Goal: Transaction & Acquisition: Purchase product/service

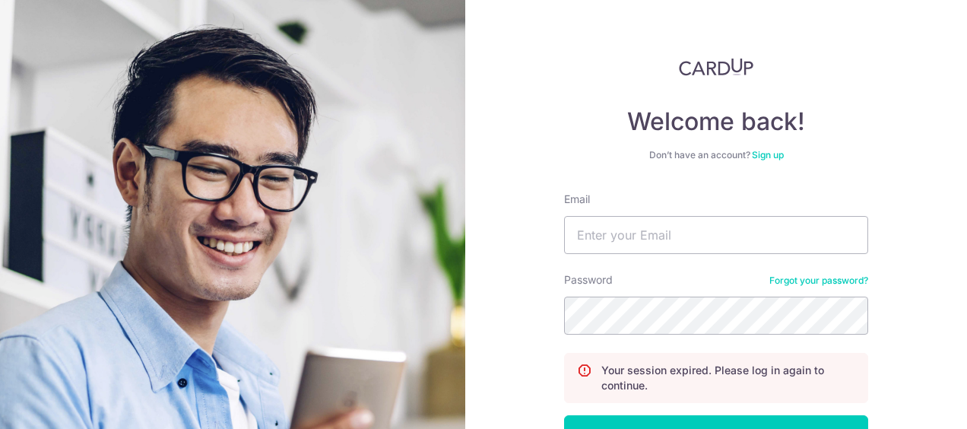
scroll to position [76, 0]
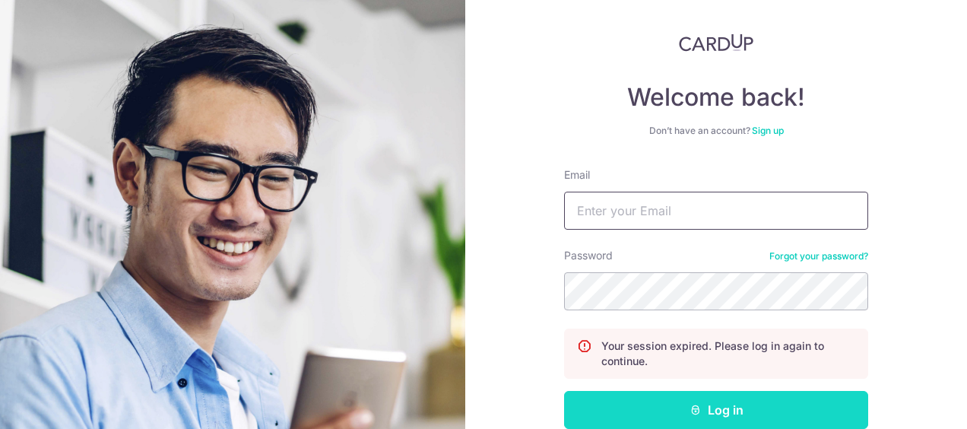
type input "toh.xinying8@gmail.com"
click at [690, 409] on icon "submit" at bounding box center [696, 410] width 12 height 12
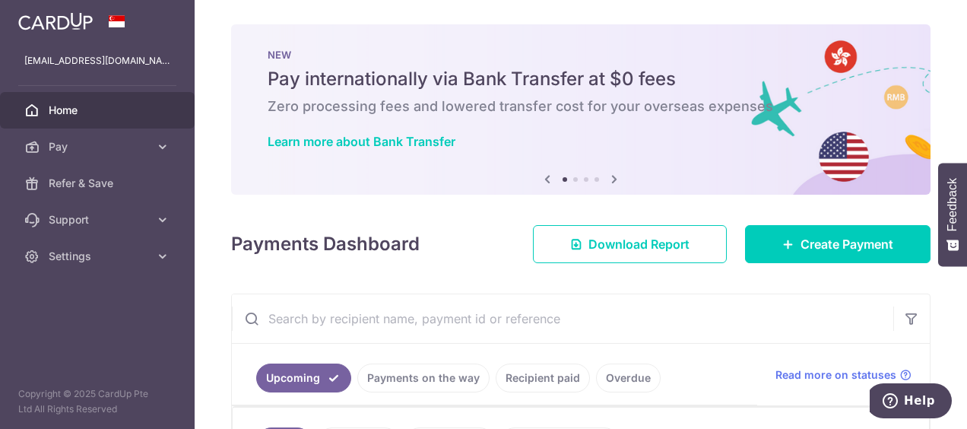
scroll to position [152, 0]
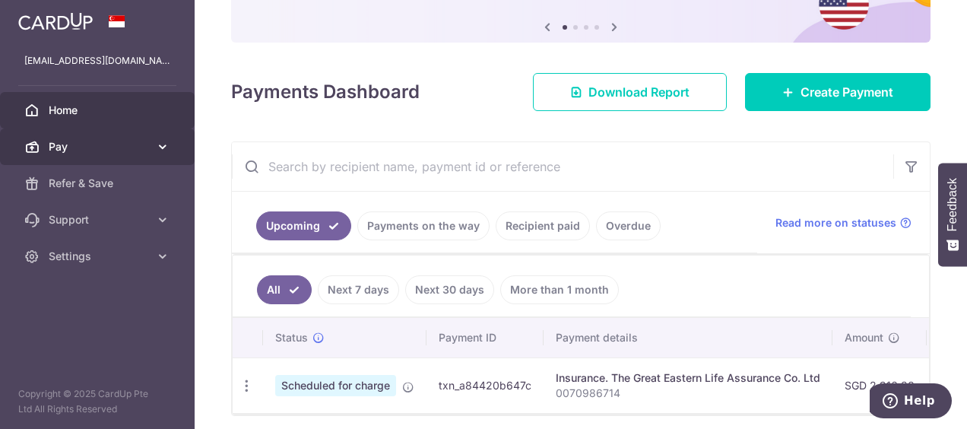
click at [49, 138] on link "Pay" at bounding box center [97, 147] width 195 height 37
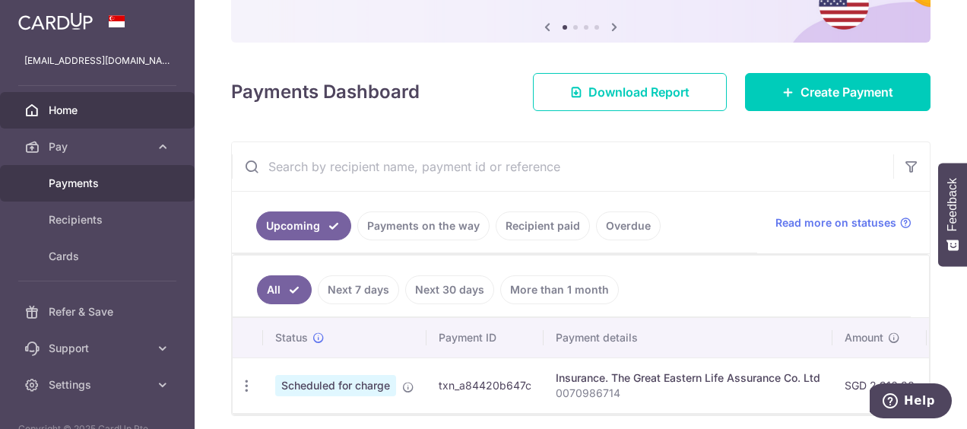
click at [81, 180] on span "Payments" at bounding box center [99, 183] width 100 height 15
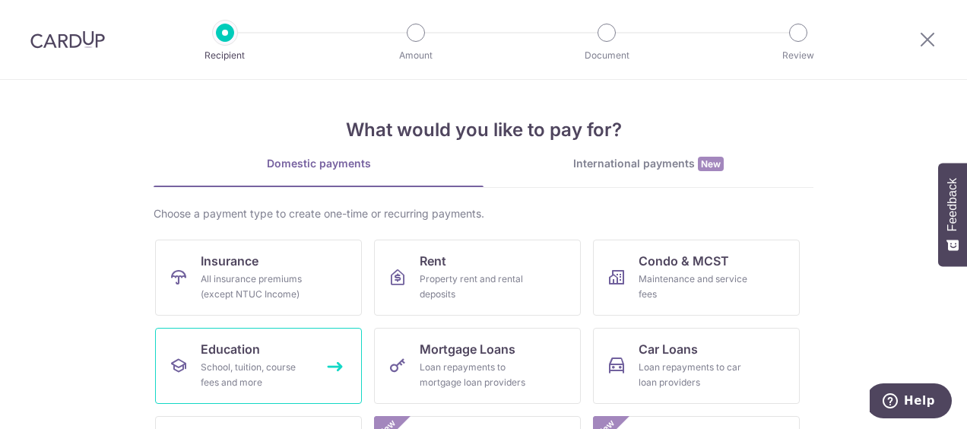
click at [265, 379] on div "School, tuition, course fees and more" at bounding box center [256, 375] width 110 height 30
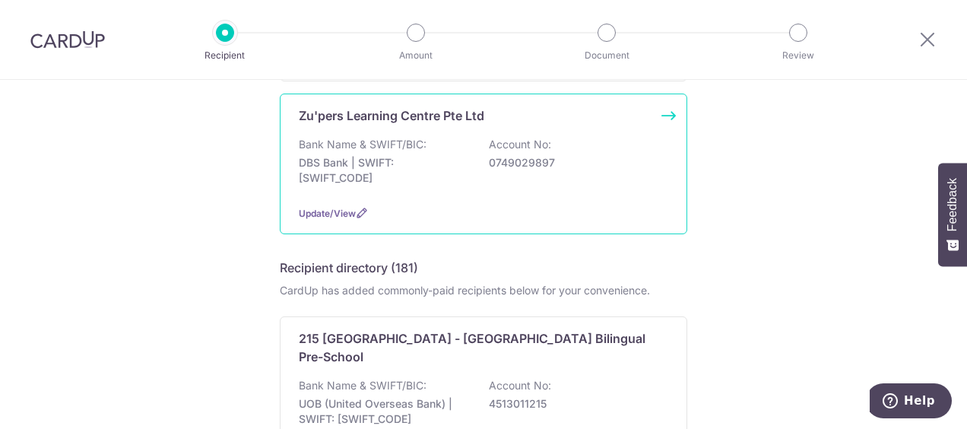
scroll to position [532, 0]
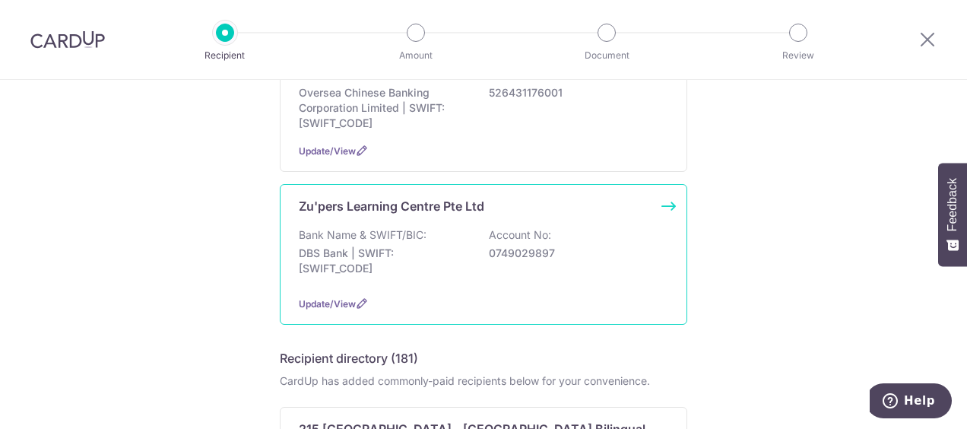
click at [348, 208] on p "Zu'pers Learning Centre Pte Ltd" at bounding box center [392, 206] width 186 height 18
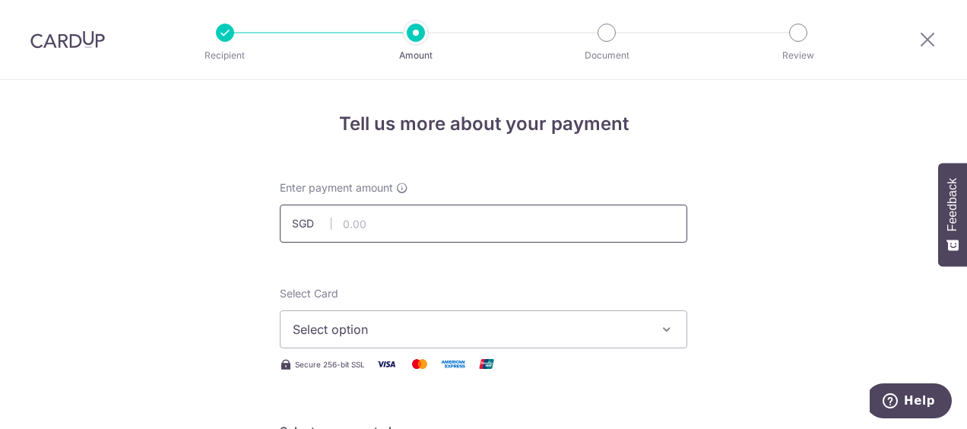
click at [430, 228] on input "text" at bounding box center [484, 224] width 408 height 38
type input "196.20"
click at [456, 329] on span "Select option" at bounding box center [470, 329] width 354 height 18
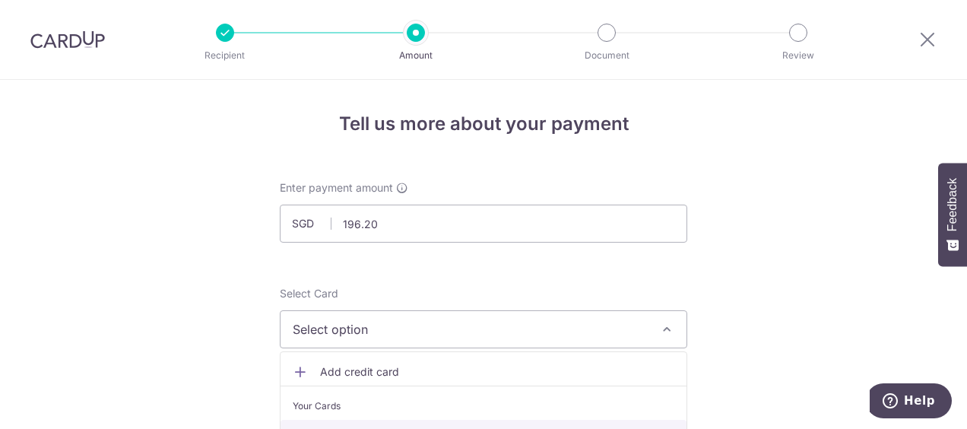
scroll to position [76, 0]
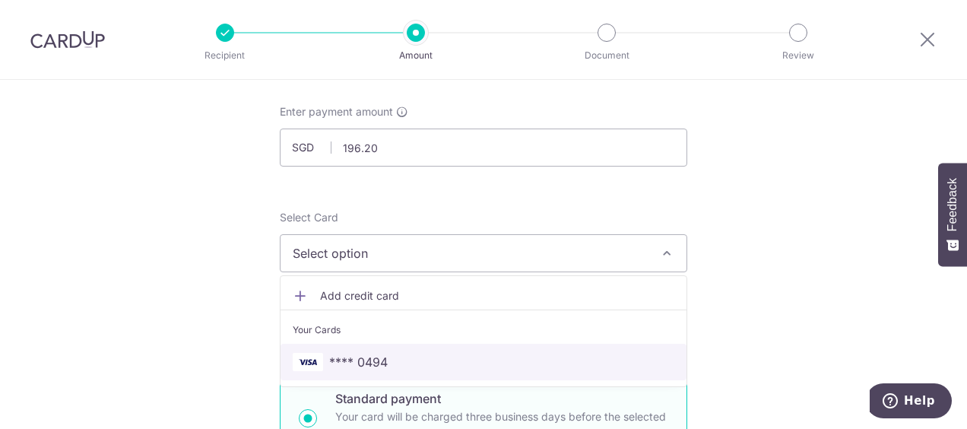
click at [353, 354] on span "**** 0494" at bounding box center [358, 362] width 59 height 18
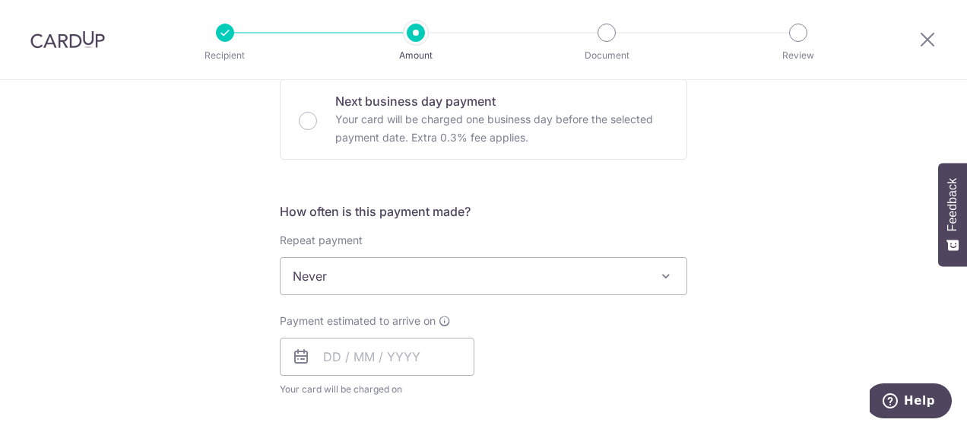
scroll to position [532, 0]
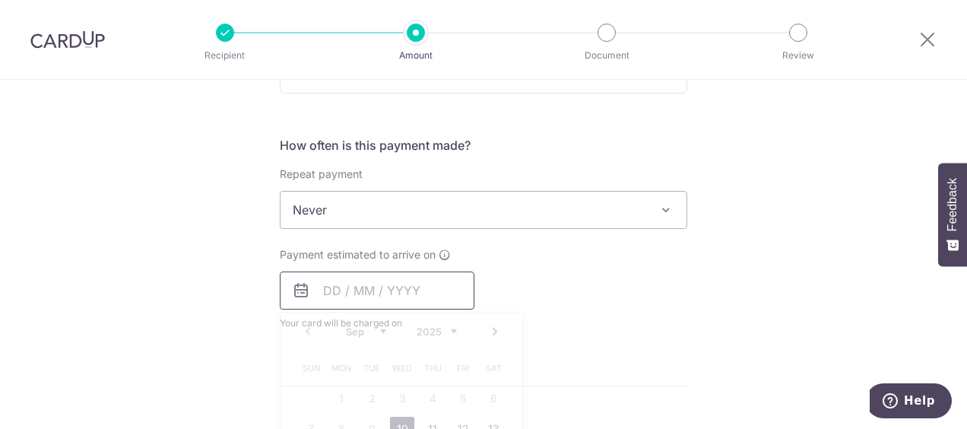
click at [374, 291] on input "text" at bounding box center [377, 291] width 195 height 38
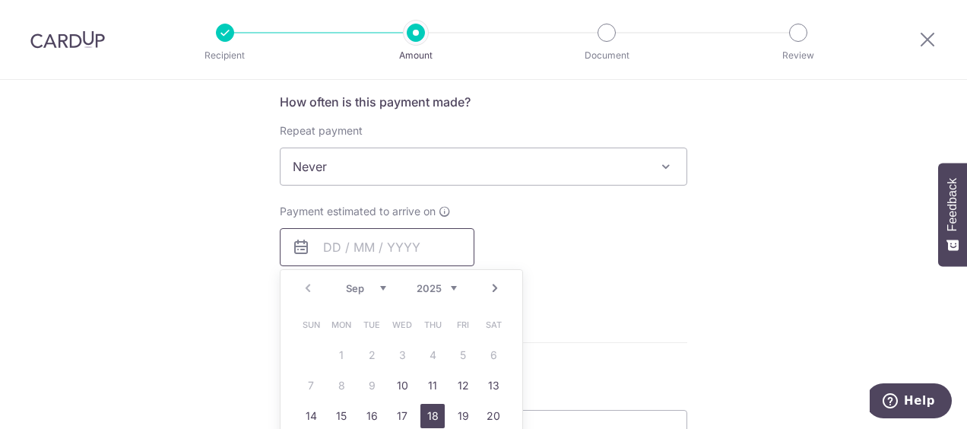
scroll to position [608, 0]
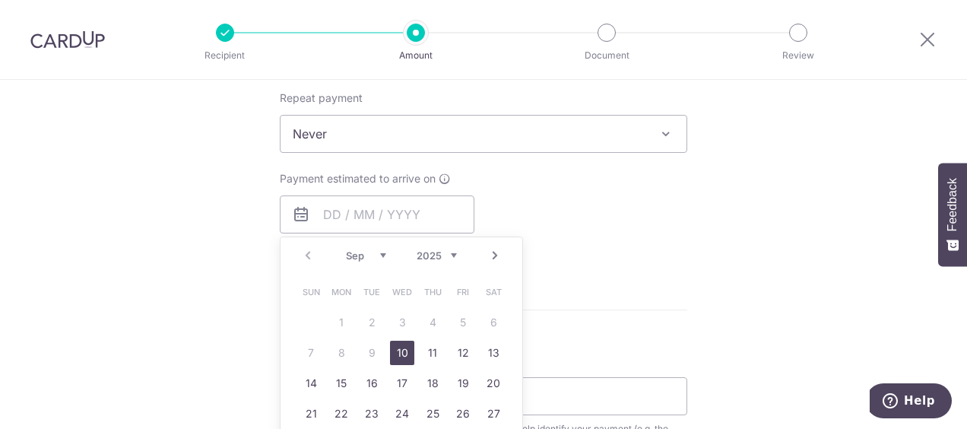
click at [399, 354] on link "10" at bounding box center [402, 353] width 24 height 24
type input "[DATE]"
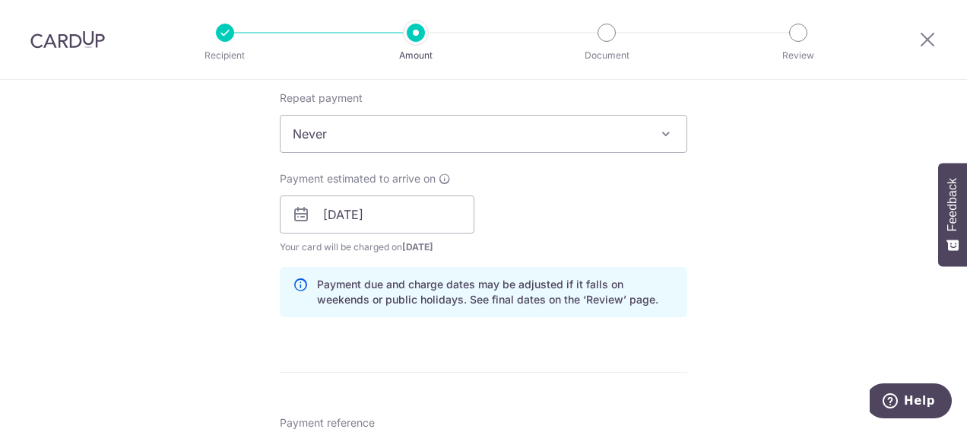
scroll to position [761, 0]
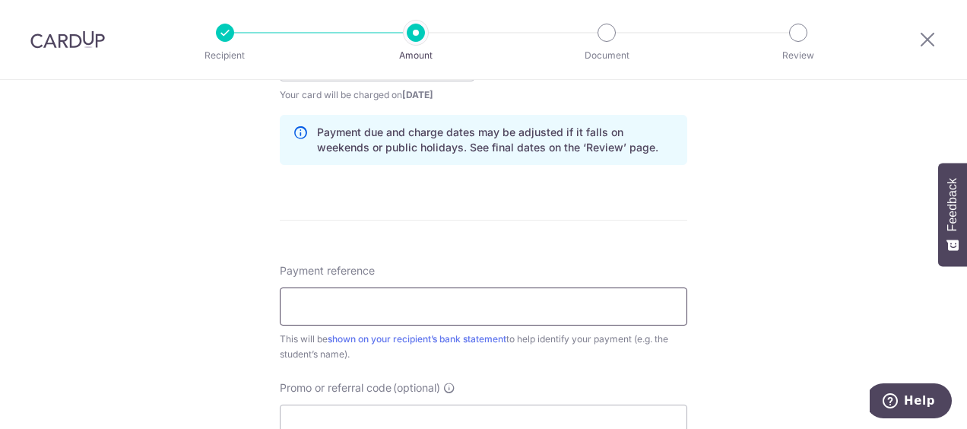
click at [432, 309] on input "Payment reference" at bounding box center [484, 306] width 408 height 38
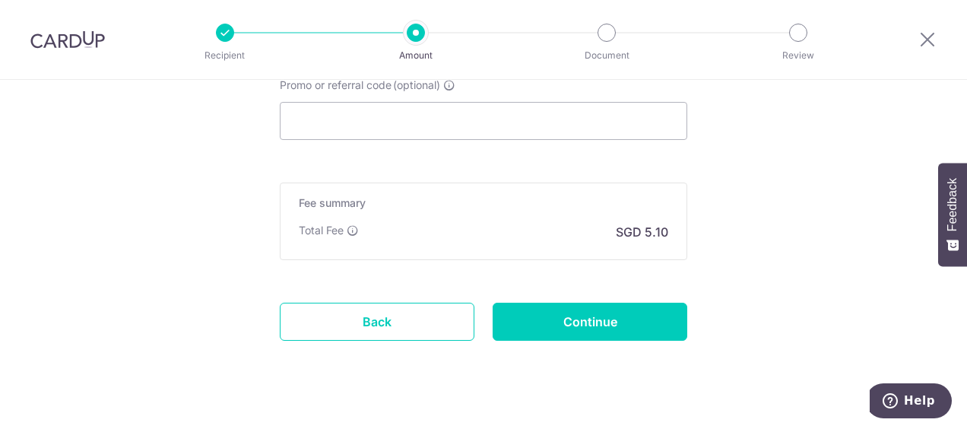
scroll to position [1065, 0]
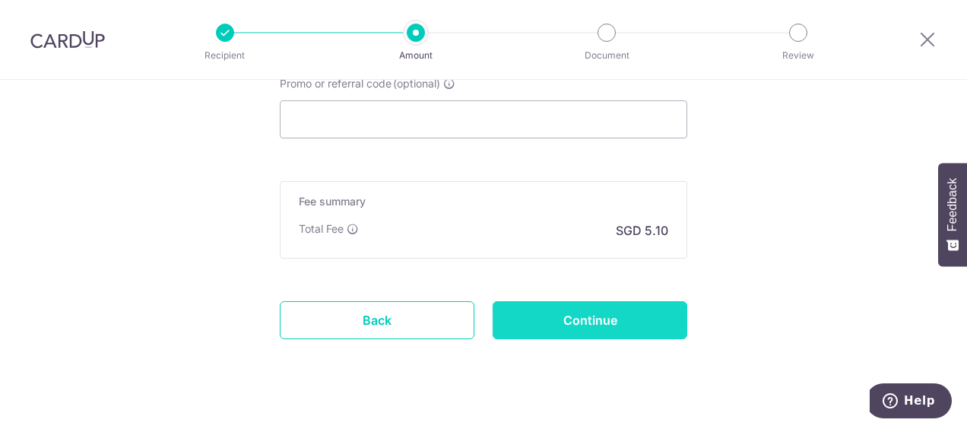
type input "pek yun xi #inv24-6674"
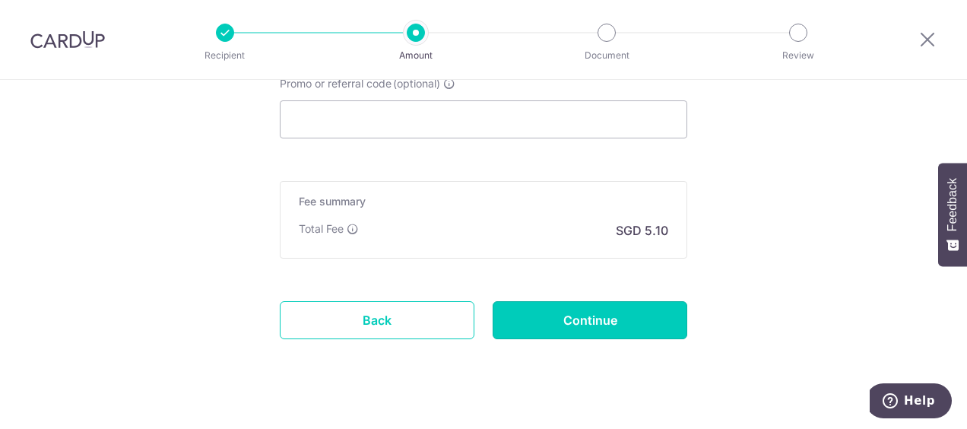
drag, startPoint x: 580, startPoint y: 316, endPoint x: 804, endPoint y: 304, distance: 223.9
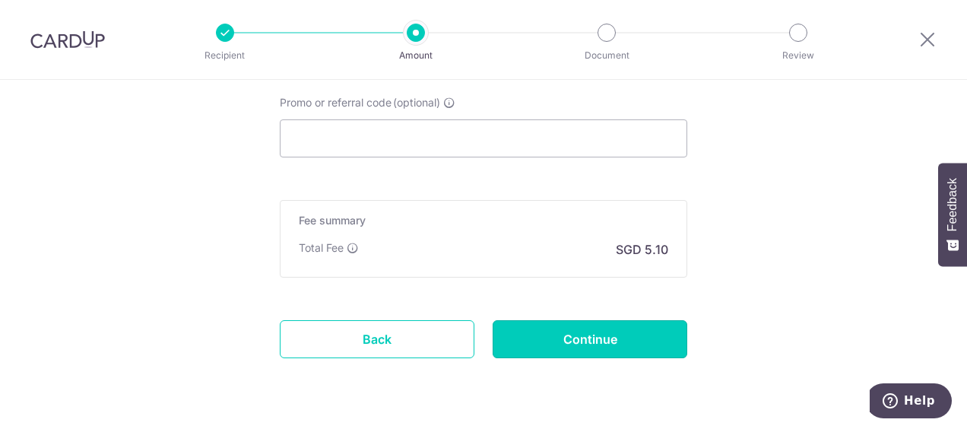
scroll to position [1085, 0]
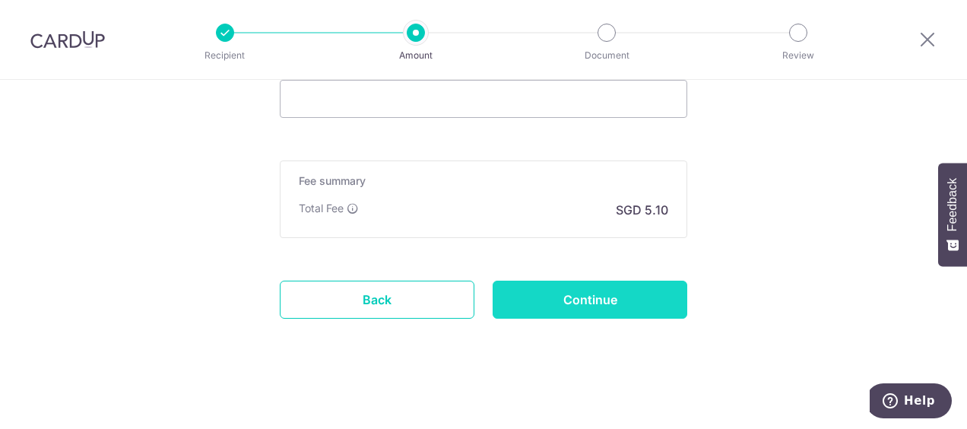
click at [580, 294] on input "Continue" at bounding box center [590, 300] width 195 height 38
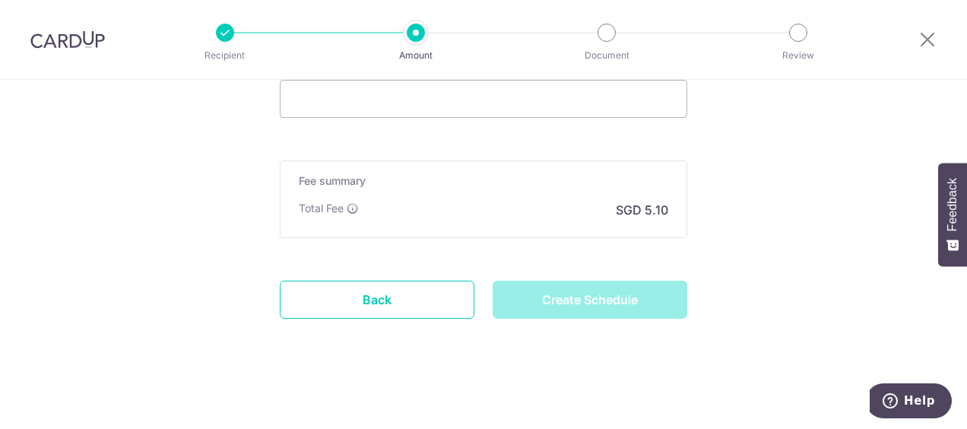
type input "Create Schedule"
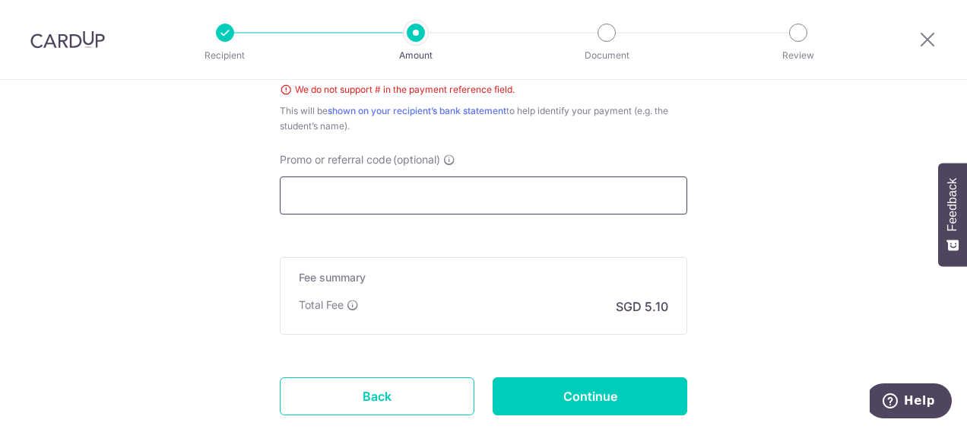
scroll to position [782, 0]
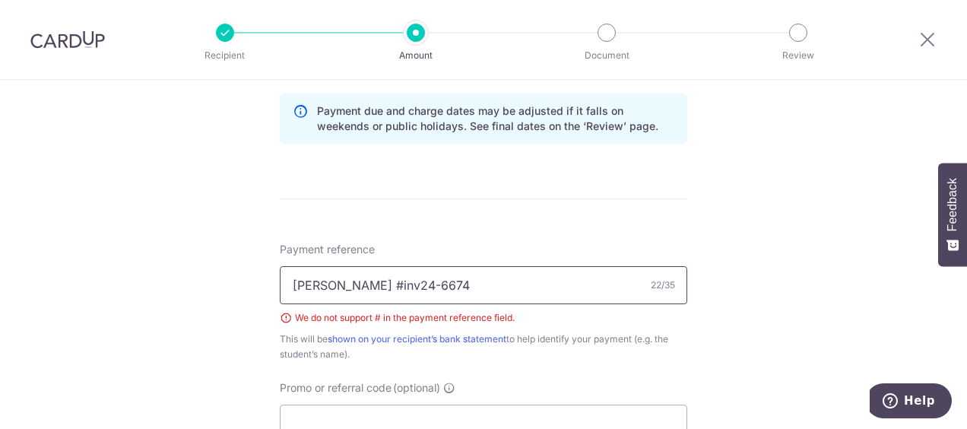
drag, startPoint x: 357, startPoint y: 281, endPoint x: 359, endPoint y: 272, distance: 9.3
click at [357, 280] on input "pek yun xi #inv24-6674" at bounding box center [484, 285] width 408 height 38
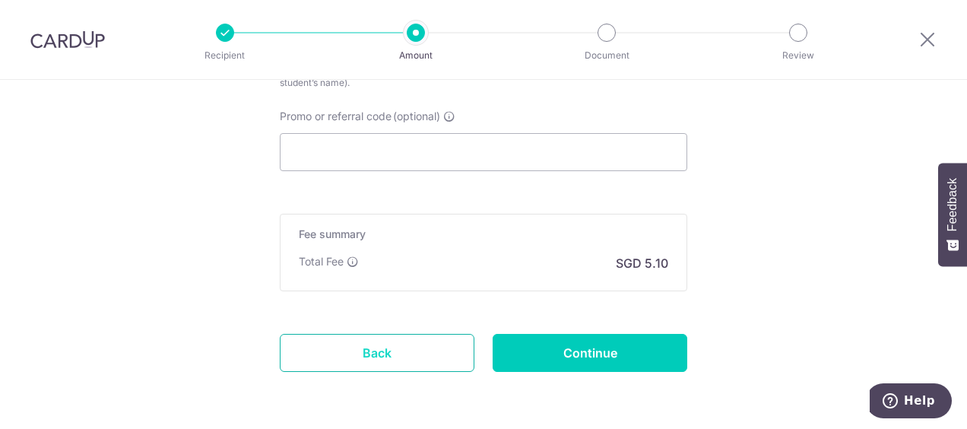
scroll to position [1107, 0]
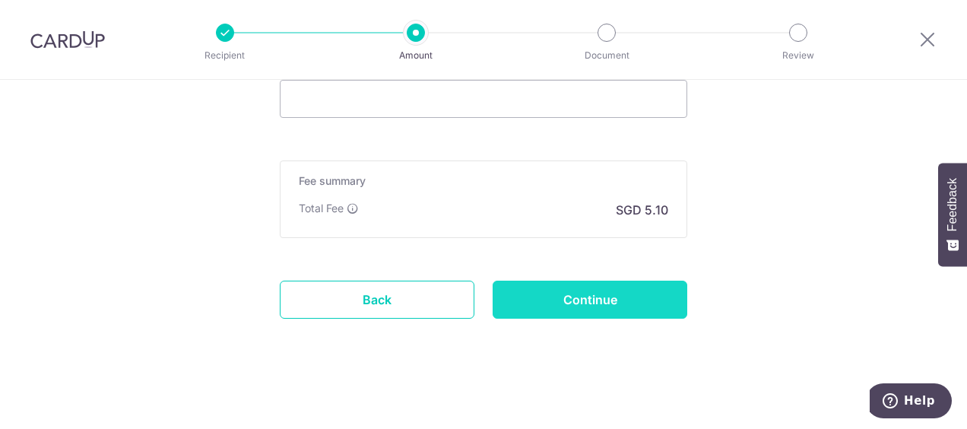
type input "pek yun xi inv24-6674"
click at [600, 294] on input "Continue" at bounding box center [590, 300] width 195 height 38
type input "Create Schedule"
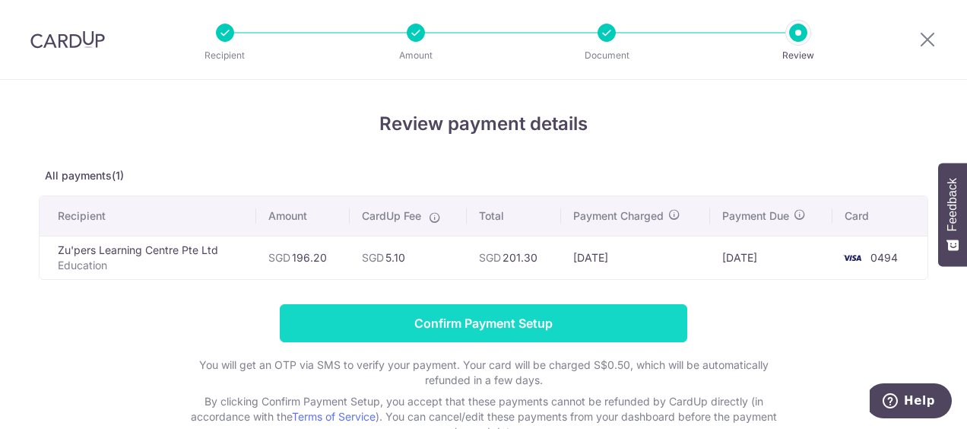
click at [523, 327] on input "Confirm Payment Setup" at bounding box center [484, 323] width 408 height 38
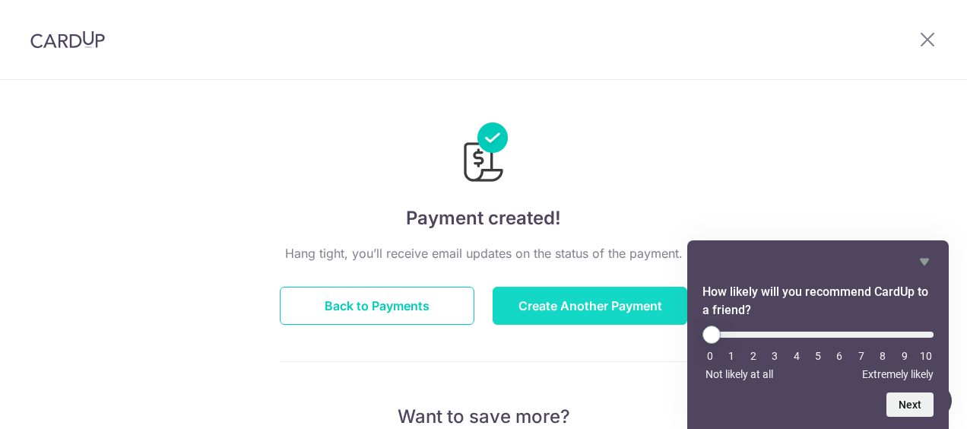
click at [586, 303] on button "Create Another Payment" at bounding box center [590, 306] width 195 height 38
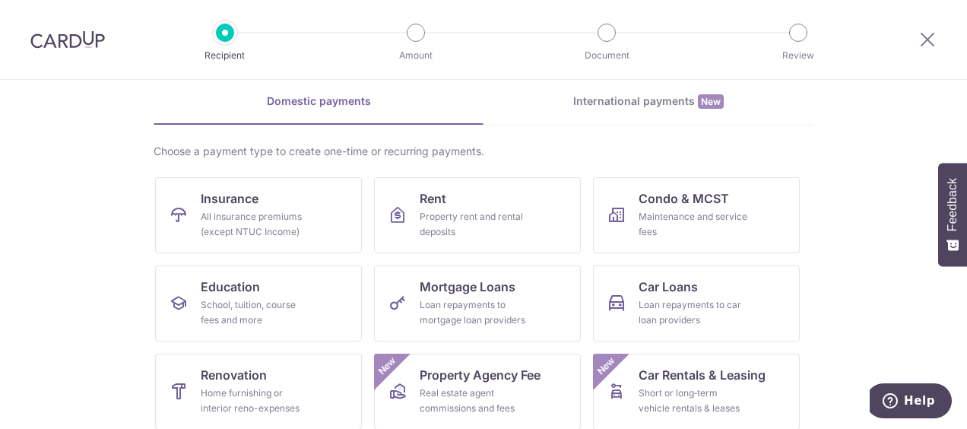
scroll to position [76, 0]
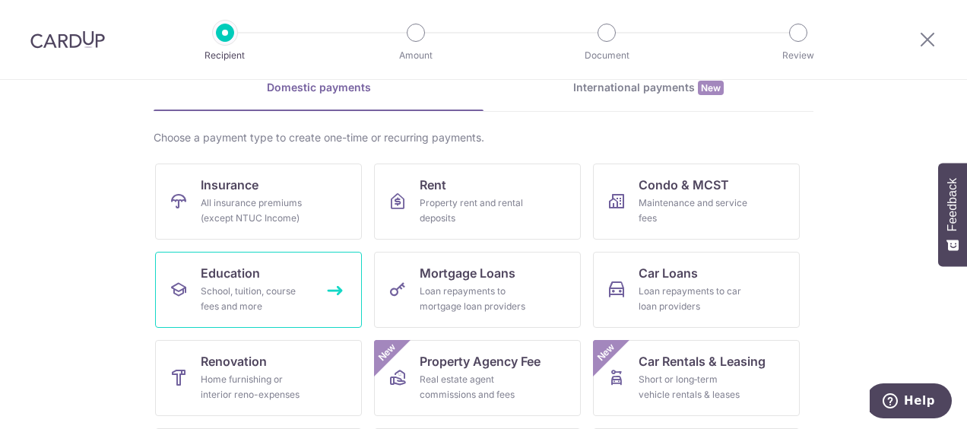
drag, startPoint x: 258, startPoint y: 287, endPoint x: 263, endPoint y: 300, distance: 13.3
click at [258, 288] on div "School, tuition, course fees and more" at bounding box center [256, 299] width 110 height 30
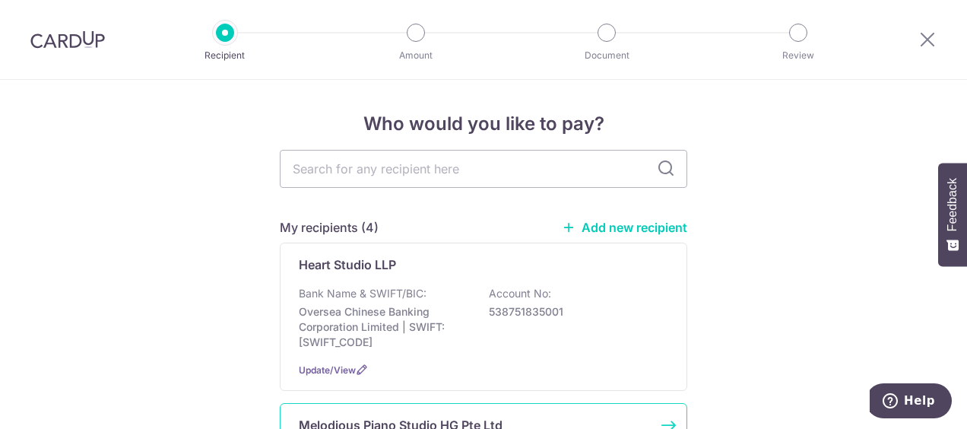
scroll to position [380, 0]
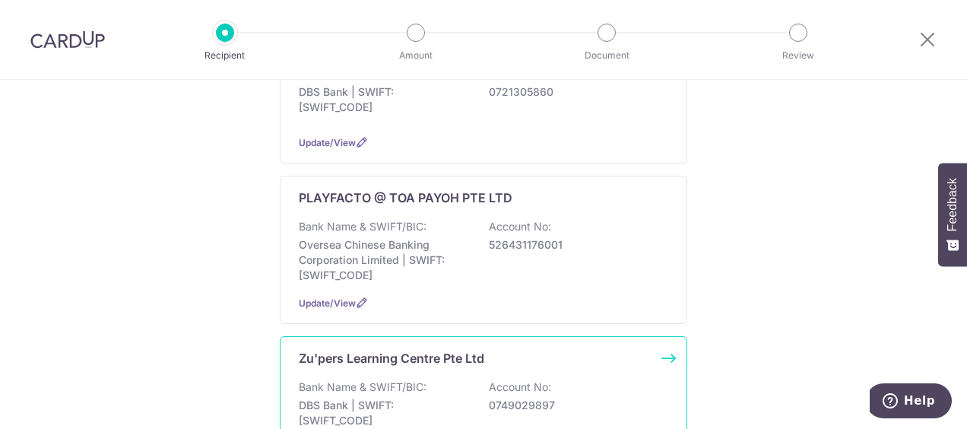
click at [418, 351] on p "Zu'pers Learning Centre Pte Ltd" at bounding box center [392, 358] width 186 height 18
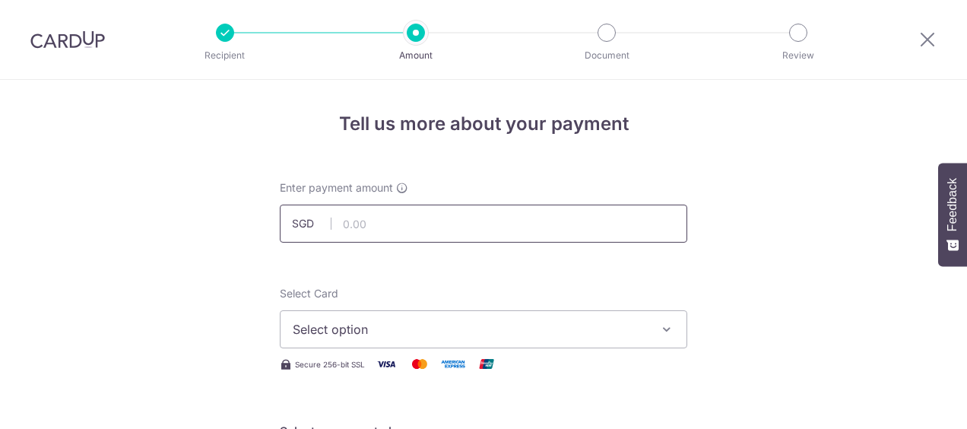
drag, startPoint x: 0, startPoint y: 0, endPoint x: 488, endPoint y: 224, distance: 537.4
click at [488, 224] on input "text" at bounding box center [484, 224] width 408 height 38
type input "465.97"
click at [479, 329] on span "Select option" at bounding box center [470, 329] width 354 height 18
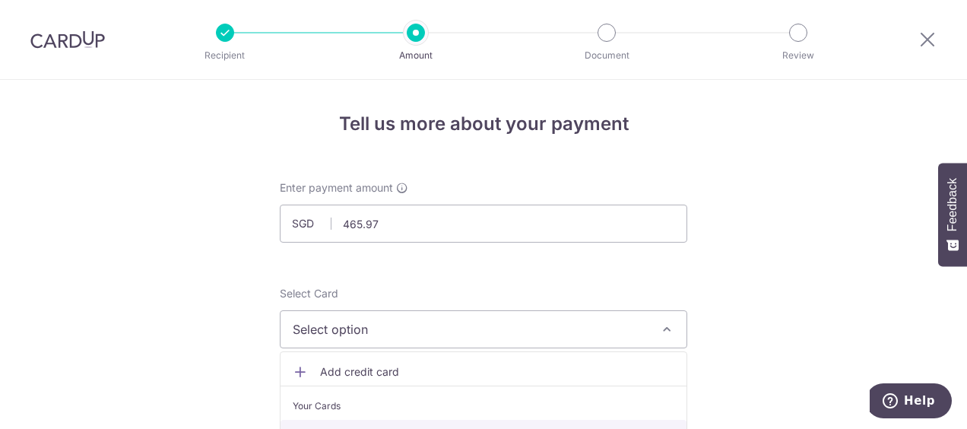
scroll to position [76, 0]
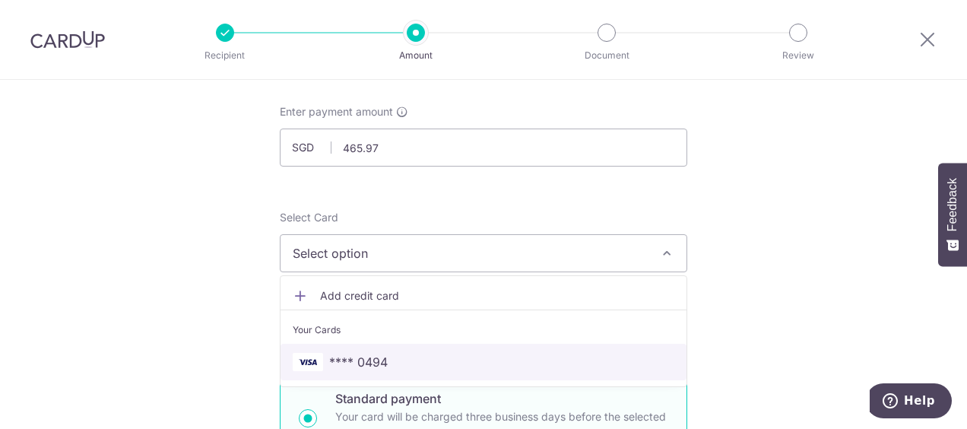
click at [362, 360] on span "**** 0494" at bounding box center [358, 362] width 59 height 18
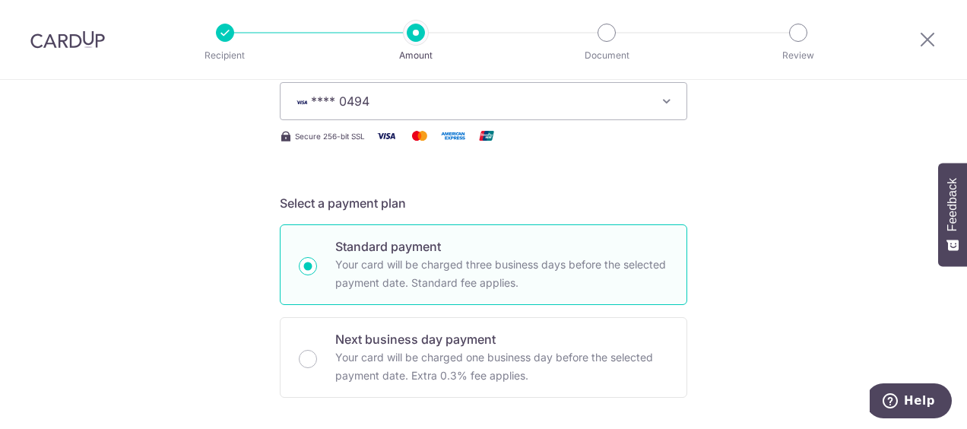
scroll to position [532, 0]
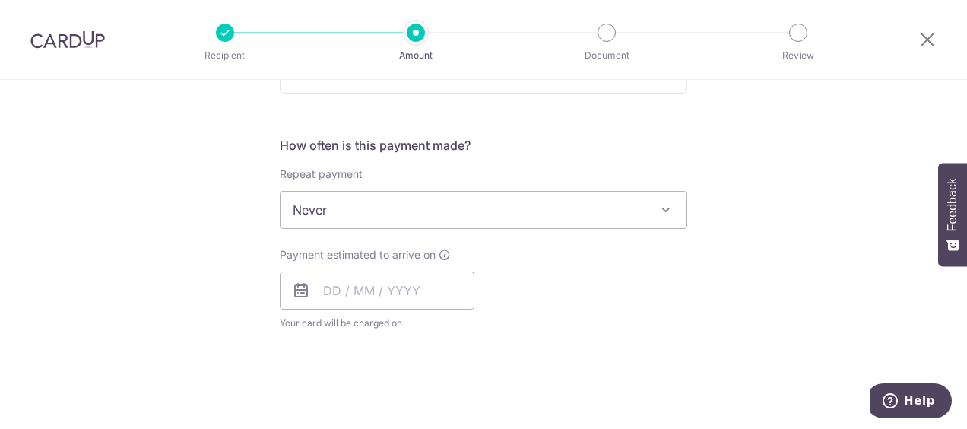
click at [379, 210] on span "Never" at bounding box center [484, 210] width 406 height 37
click at [399, 286] on input "text" at bounding box center [377, 291] width 195 height 38
click at [406, 423] on link "10" at bounding box center [402, 429] width 24 height 24
type input "10/09/2025"
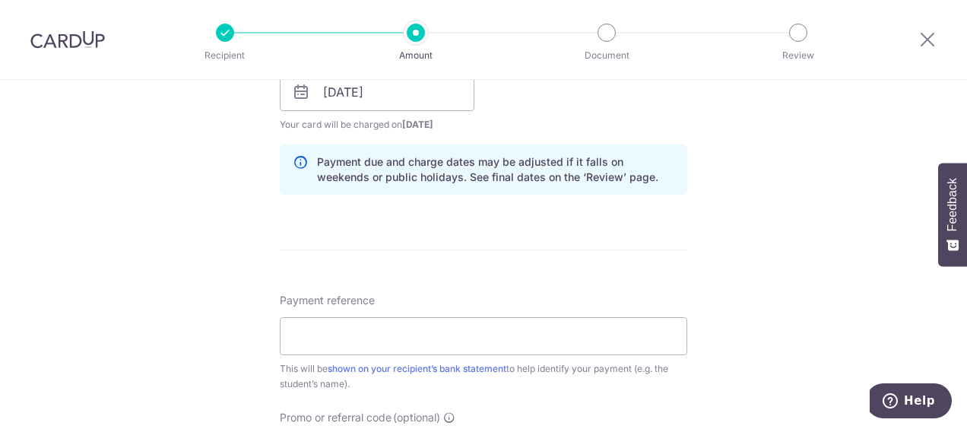
scroll to position [761, 0]
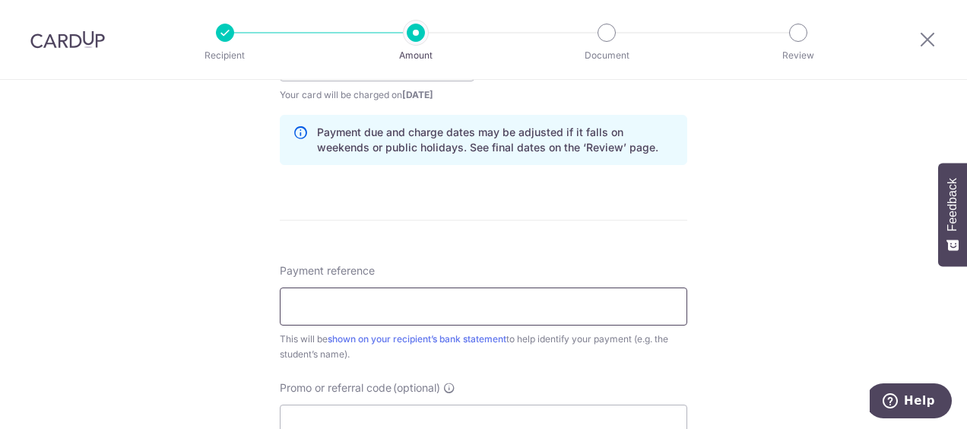
click at [384, 304] on input "Payment reference" at bounding box center [484, 306] width 408 height 38
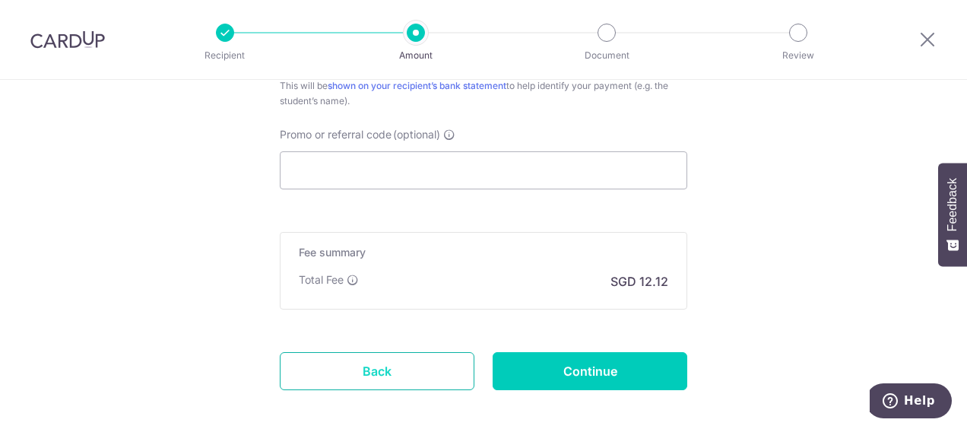
scroll to position [1085, 0]
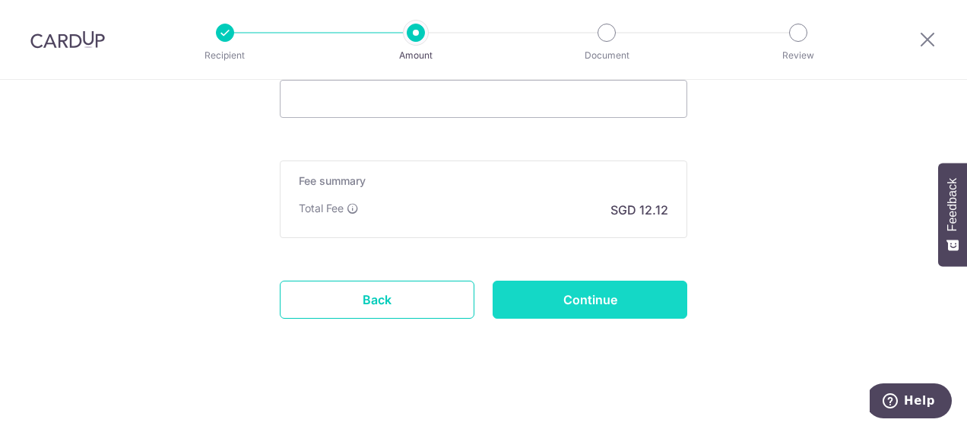
type input "pek zeyu inv24-6713"
click at [588, 288] on input "Continue" at bounding box center [590, 300] width 195 height 38
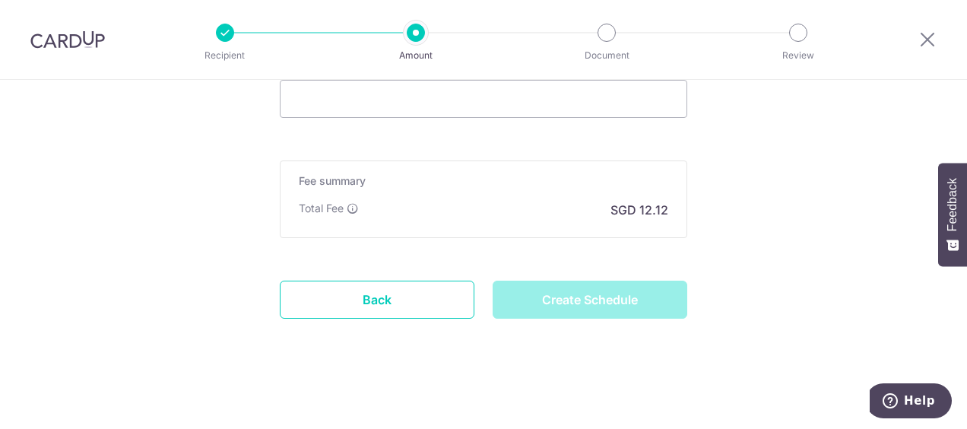
type input "Create Schedule"
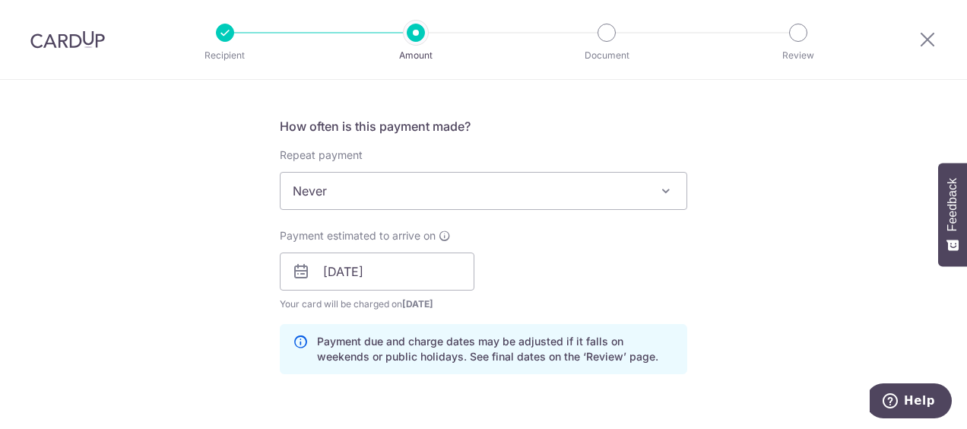
scroll to position [553, 0]
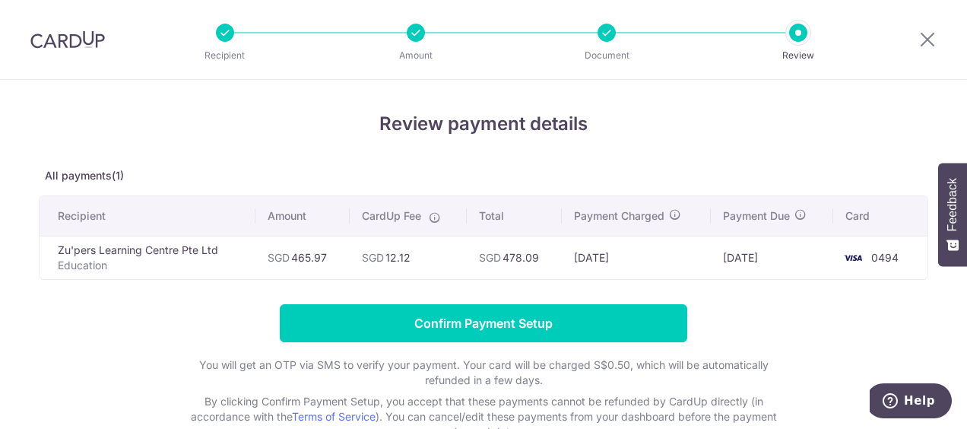
click at [85, 248] on td "Zu'pers Learning Centre Pte Ltd Education" at bounding box center [148, 257] width 216 height 43
click at [608, 35] on div at bounding box center [607, 33] width 18 height 18
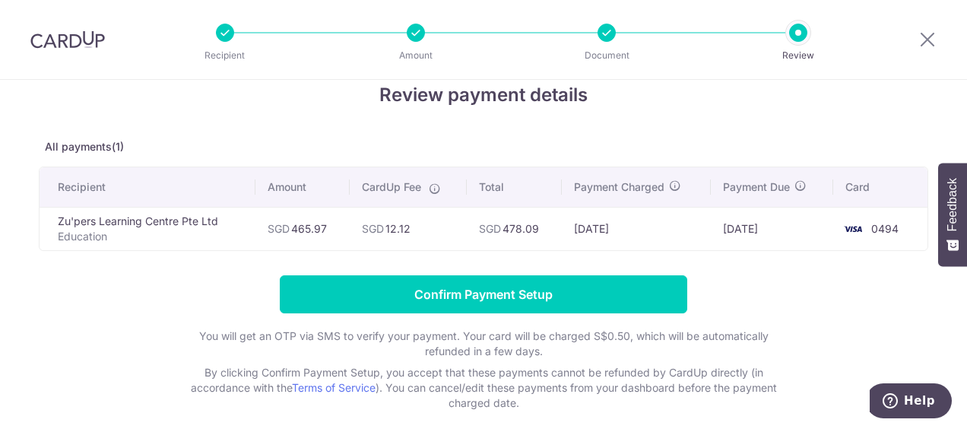
scroll to position [99, 0]
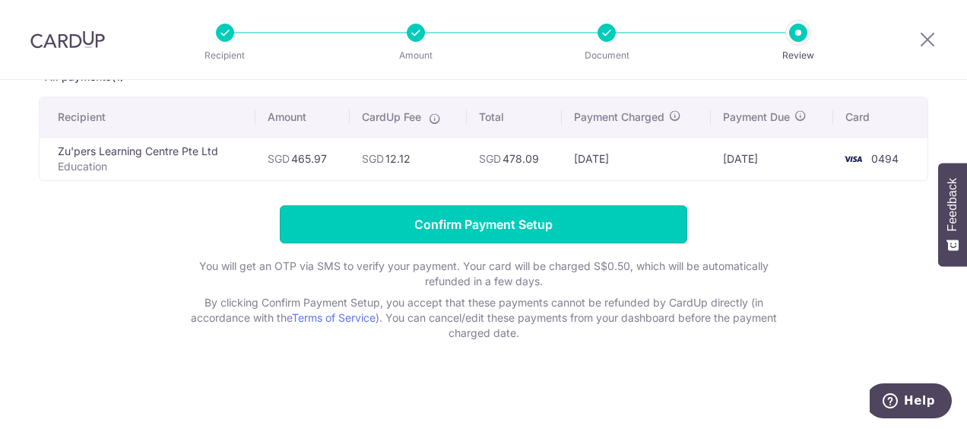
drag, startPoint x: 491, startPoint y: 216, endPoint x: 605, endPoint y: 237, distance: 116.8
click at [490, 216] on input "Confirm Payment Setup" at bounding box center [484, 224] width 408 height 38
